Goal: Task Accomplishment & Management: Manage account settings

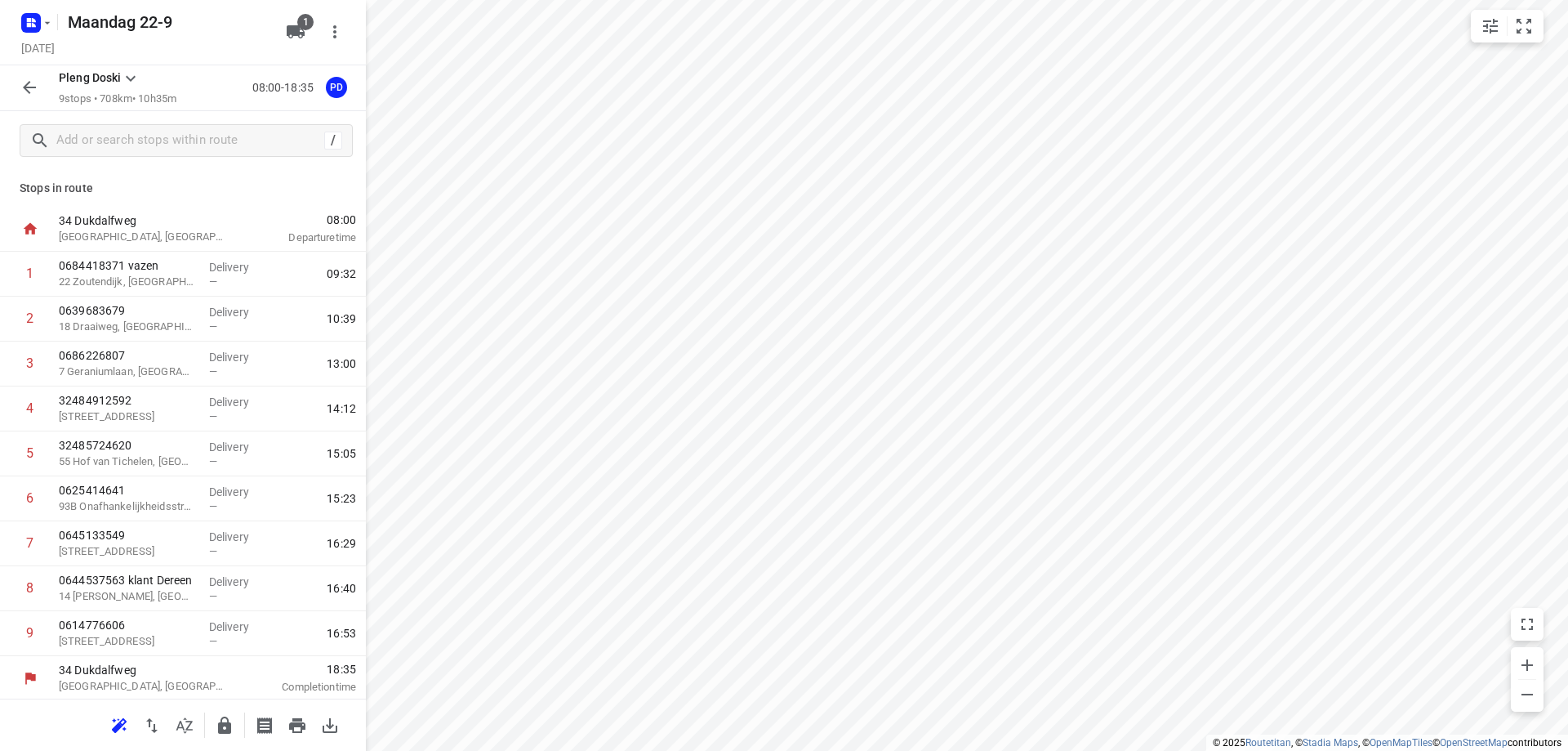
scroll to position [3, 0]
click at [116, 138] on input "text" at bounding box center [187, 141] width 261 height 25
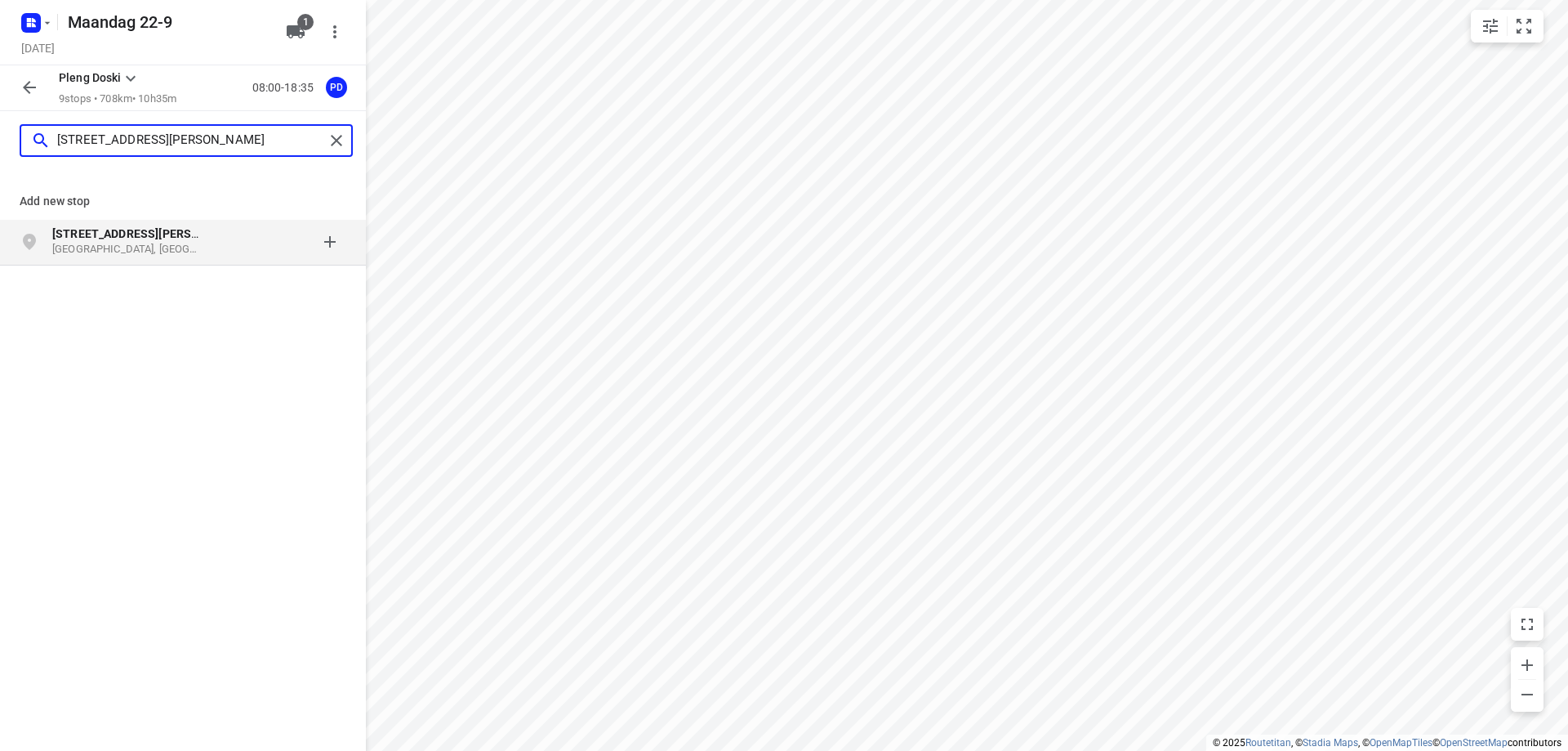
type input "[STREET_ADDRESS][PERSON_NAME]"
click at [194, 248] on p "[GEOGRAPHIC_DATA], [GEOGRAPHIC_DATA]" at bounding box center [127, 249] width 150 height 15
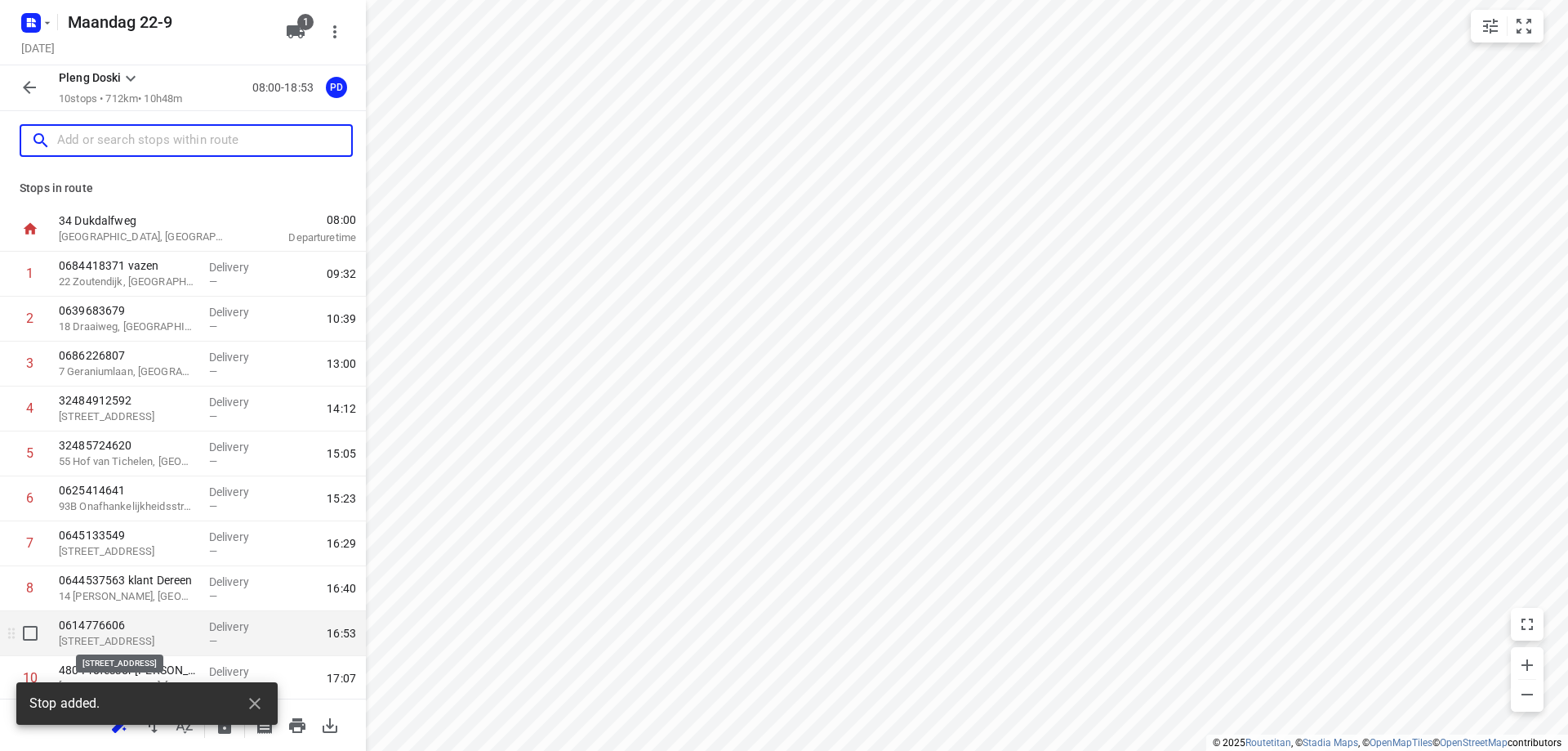
scroll to position [47, 0]
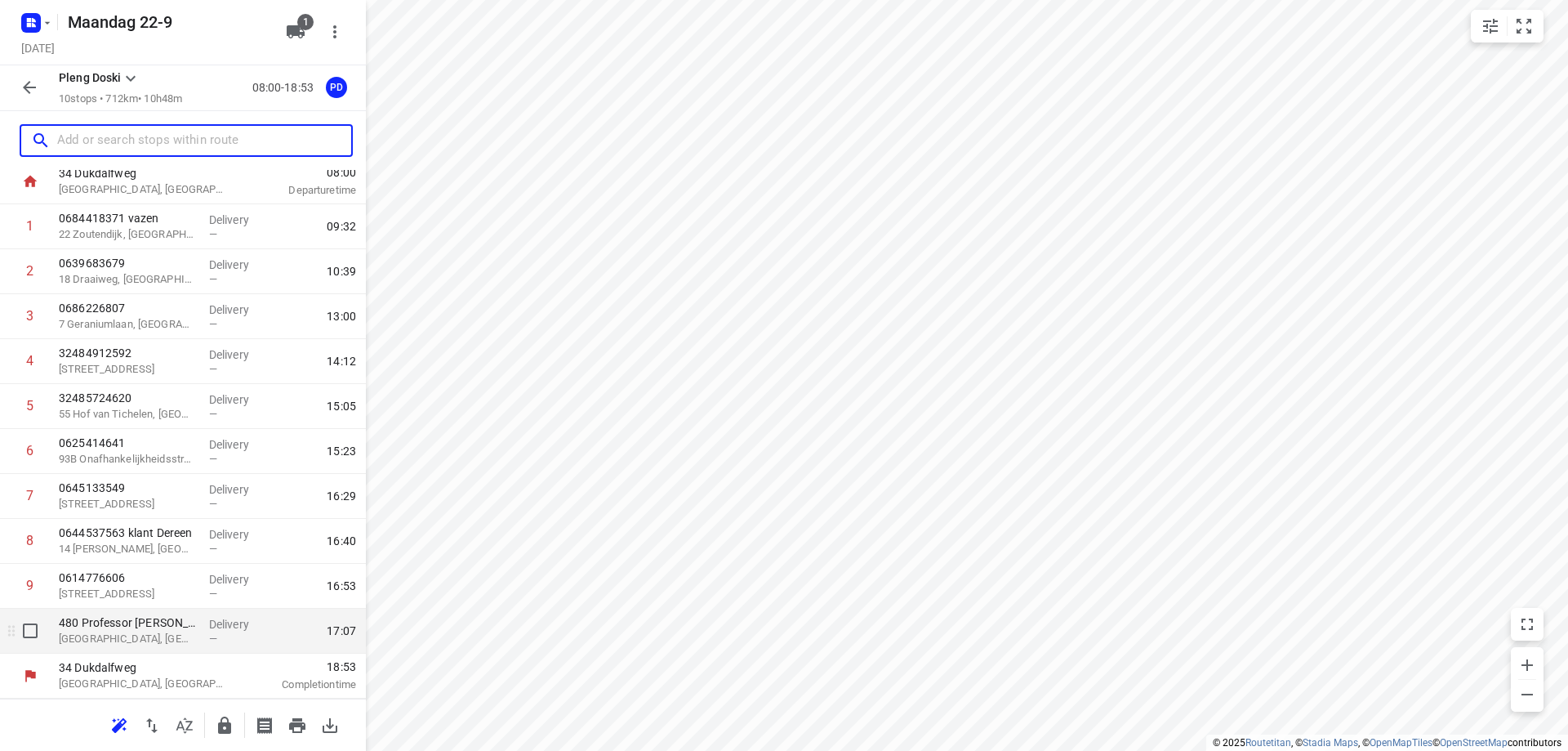
click at [176, 642] on p "[GEOGRAPHIC_DATA], [GEOGRAPHIC_DATA]" at bounding box center [127, 639] width 137 height 16
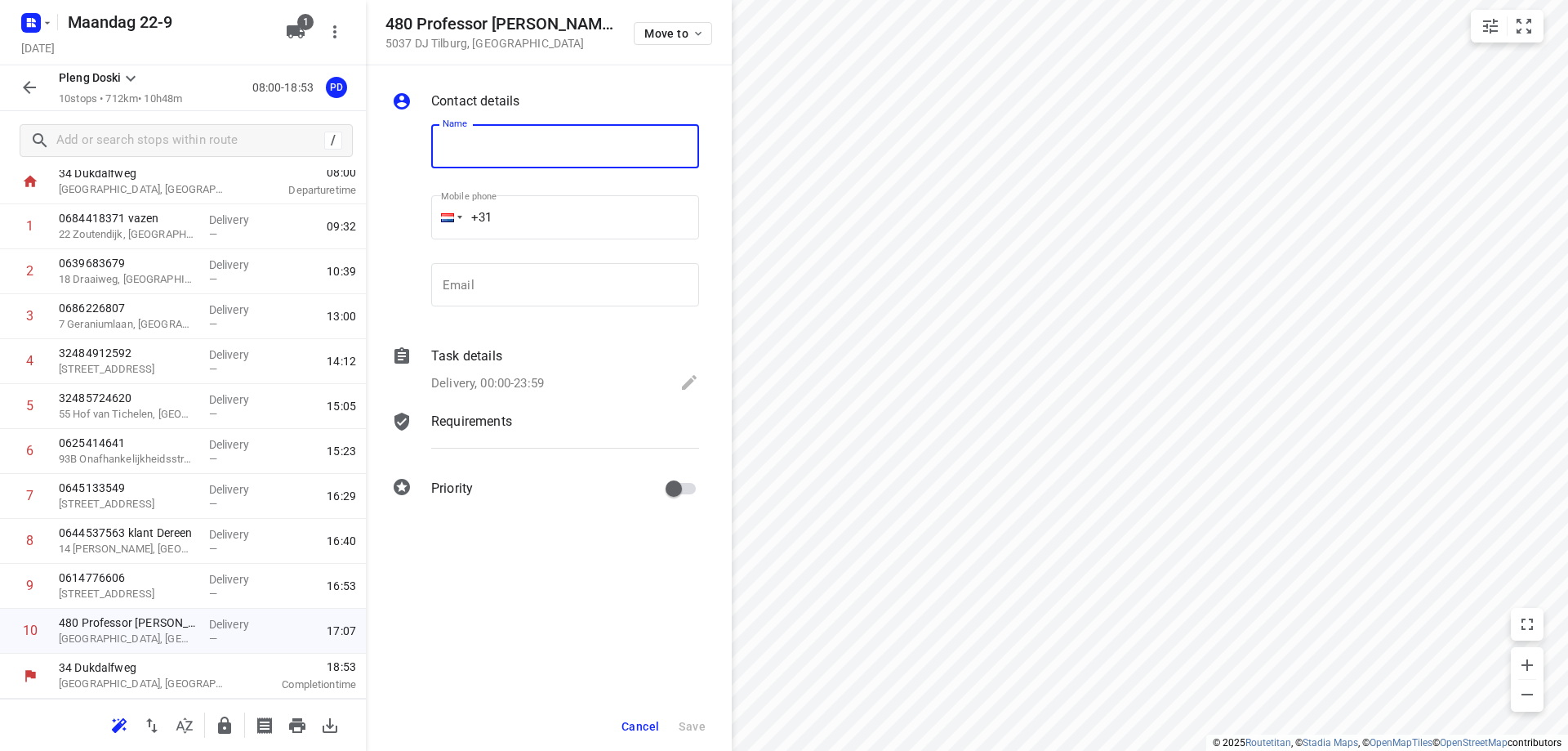
click at [635, 728] on span "Cancel" at bounding box center [640, 726] width 38 height 13
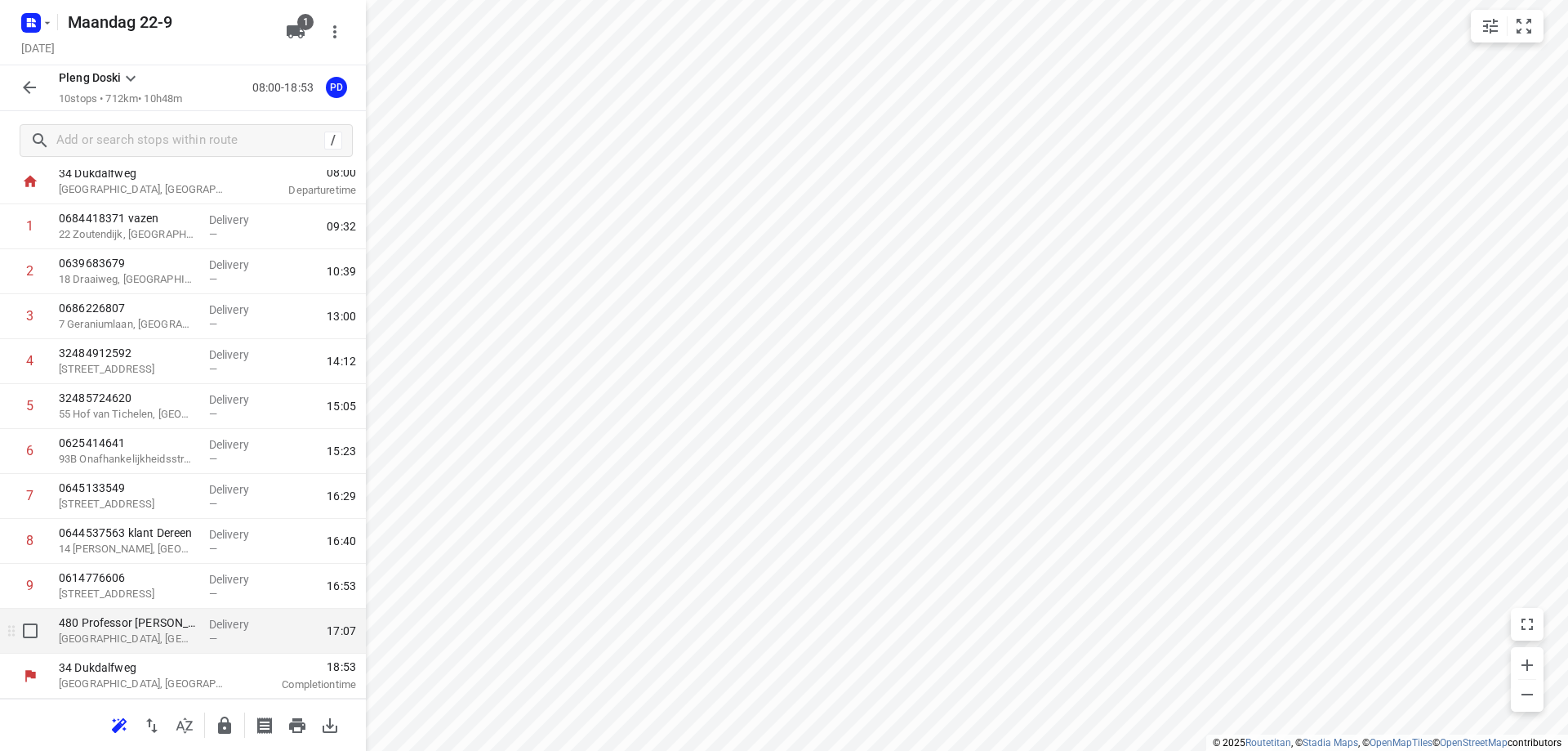
click at [213, 638] on div "—" at bounding box center [238, 639] width 61 height 13
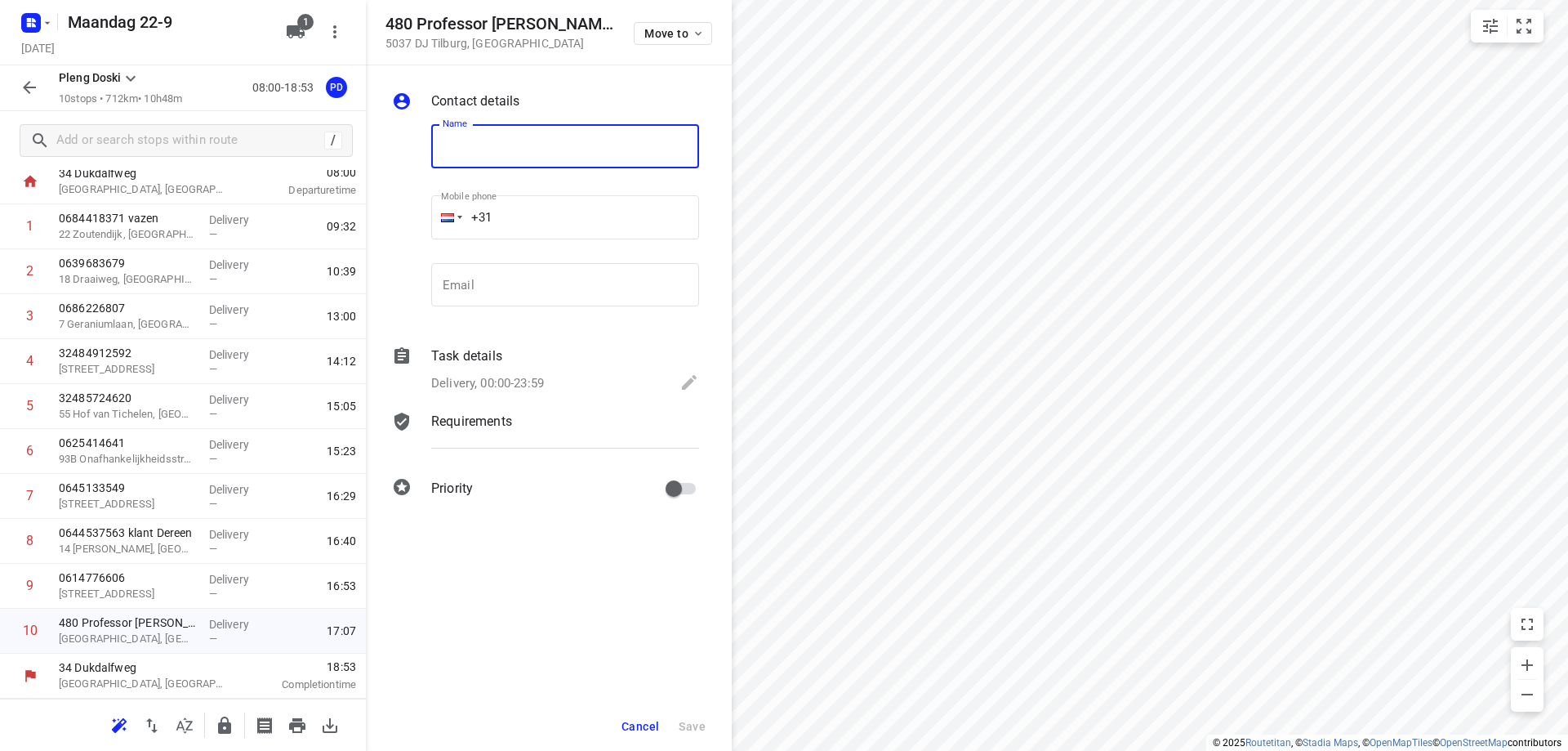
click at [630, 726] on span "Cancel" at bounding box center [640, 726] width 38 height 13
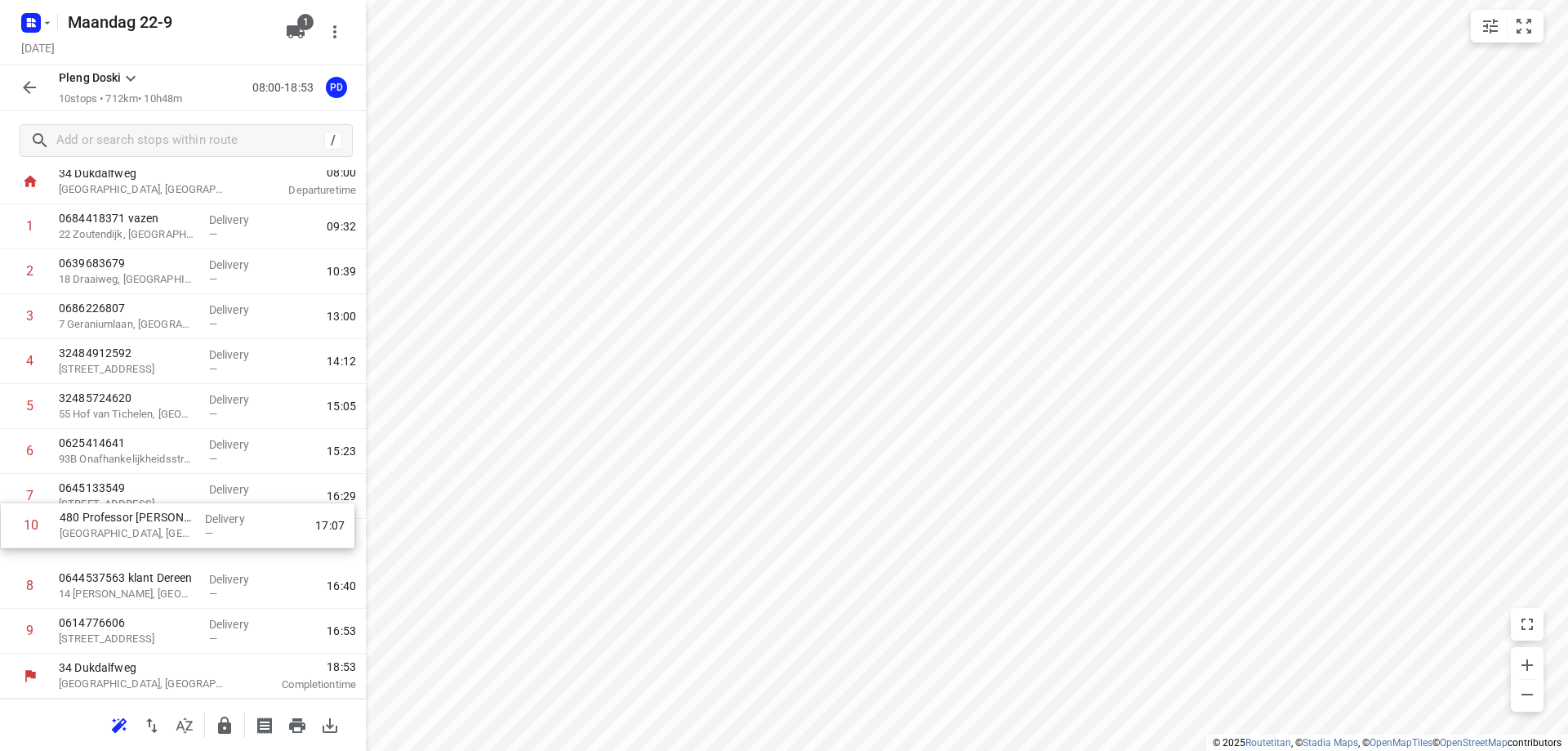
drag, startPoint x: 161, startPoint y: 644, endPoint x: 160, endPoint y: 527, distance: 117.0
click at [160, 527] on div "1 0684418371 vazen [GEOGRAPHIC_DATA] Delivery — 09:32 2 0639683679 [GEOGRAPHIC_…" at bounding box center [182, 428] width 366 height 449
click at [132, 532] on p "480 Professor [PERSON_NAME]" at bounding box center [127, 532] width 137 height 16
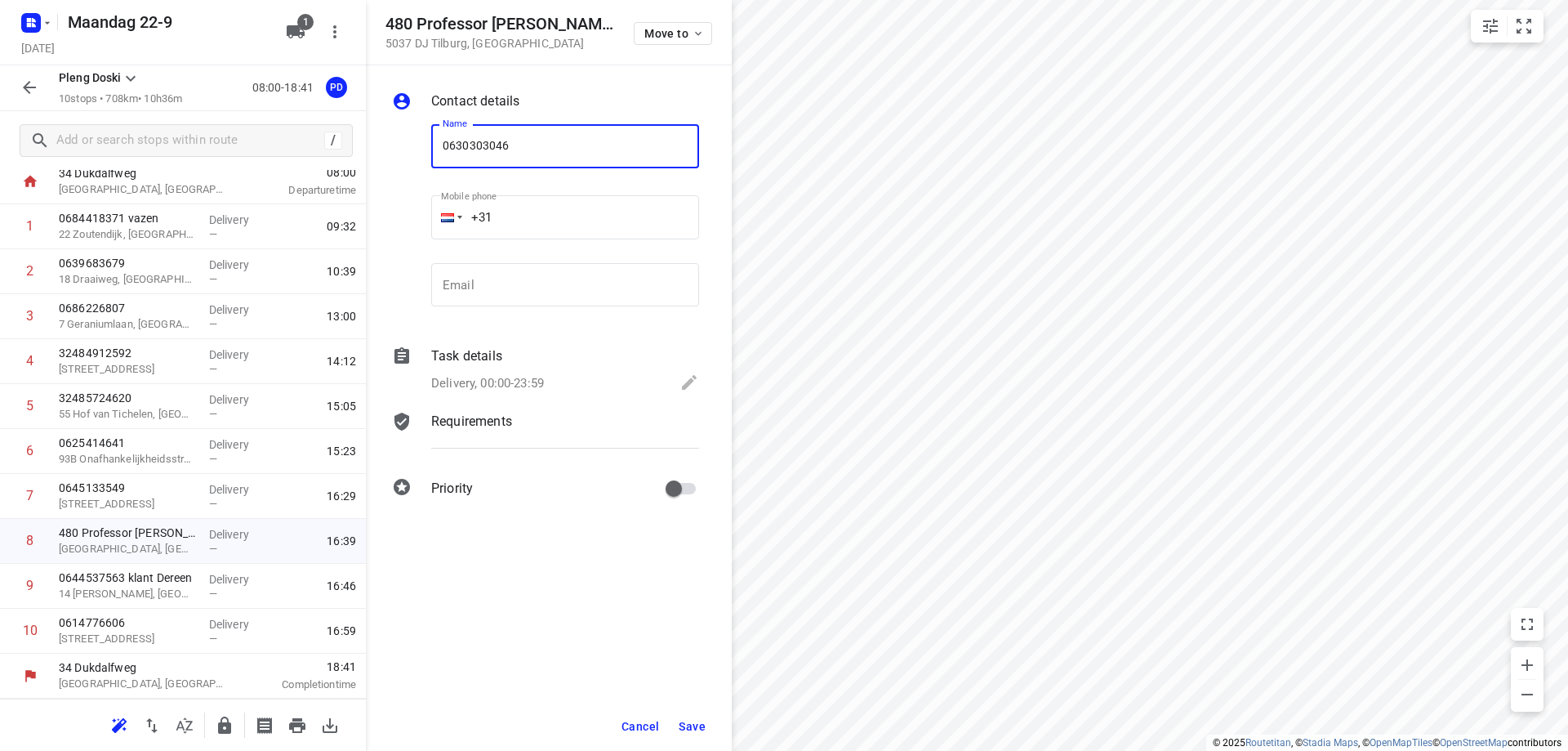
type input "0630303046"
click at [710, 728] on button "Save" at bounding box center [692, 726] width 40 height 30
